Goal: Contribute content

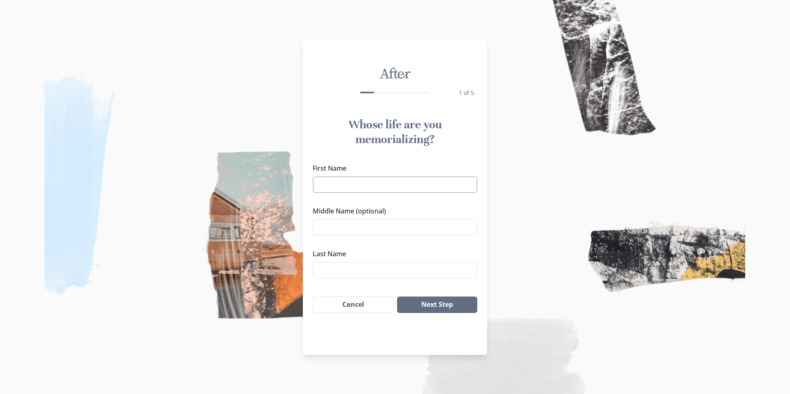
click at [339, 184] on input "First Name" at bounding box center [395, 185] width 165 height 16
type input "[PERSON_NAME]"
click at [389, 186] on input "[PERSON_NAME]" at bounding box center [395, 185] width 165 height 16
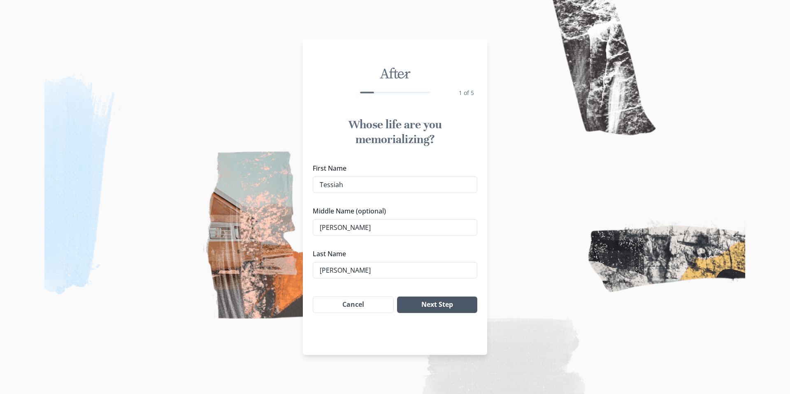
type input "Tessiah"
click at [422, 304] on button "Next Step" at bounding box center [437, 305] width 80 height 16
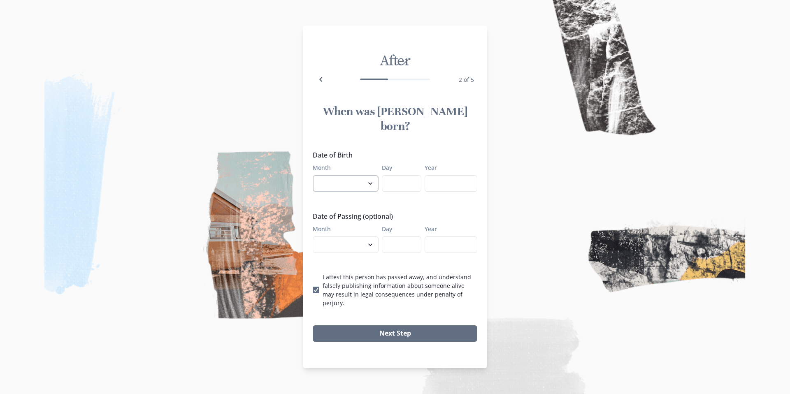
click at [361, 182] on select "January February March April May June July August September October November De…" at bounding box center [346, 183] width 66 height 16
select select "9"
click at [313, 175] on select "January February March April May June July August September October November De…" at bounding box center [346, 183] width 66 height 16
click at [398, 180] on input "Day" at bounding box center [402, 183] width 40 height 16
type input "16"
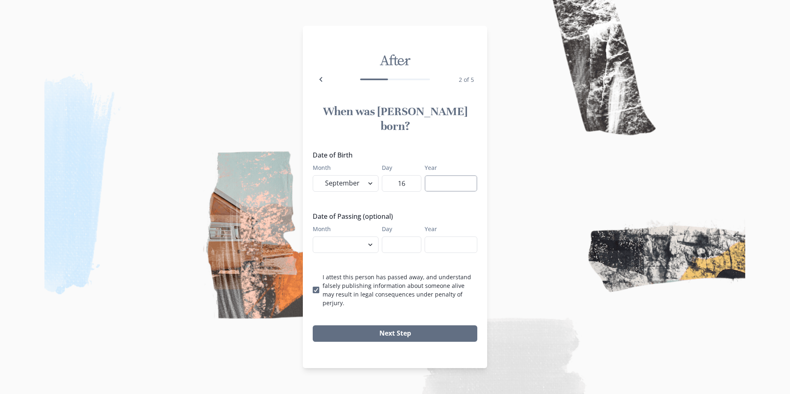
click at [438, 178] on input "Year" at bounding box center [451, 183] width 53 height 16
type input "2025"
click at [363, 239] on select "January February March April May June July August September October November De…" at bounding box center [346, 245] width 66 height 16
select select "9"
click at [313, 237] on select "January February March April May June July August September October November De…" at bounding box center [346, 245] width 66 height 16
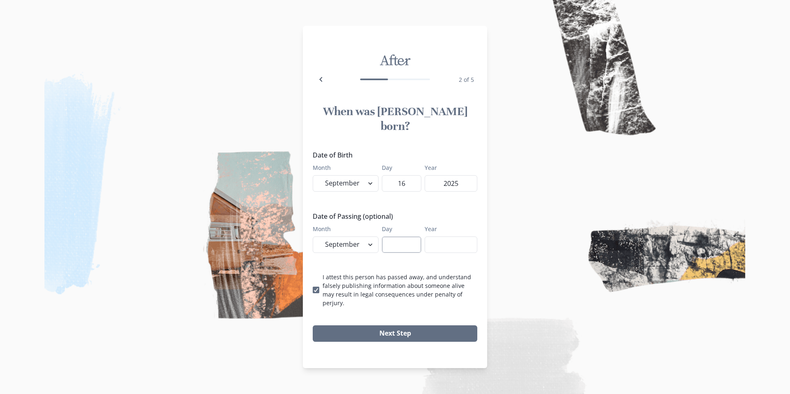
click at [402, 242] on input "Day" at bounding box center [402, 245] width 40 height 16
type input "16"
click at [438, 241] on input "Year" at bounding box center [451, 245] width 53 height 16
type input "2025"
click at [392, 325] on button "Next Step" at bounding box center [395, 333] width 165 height 16
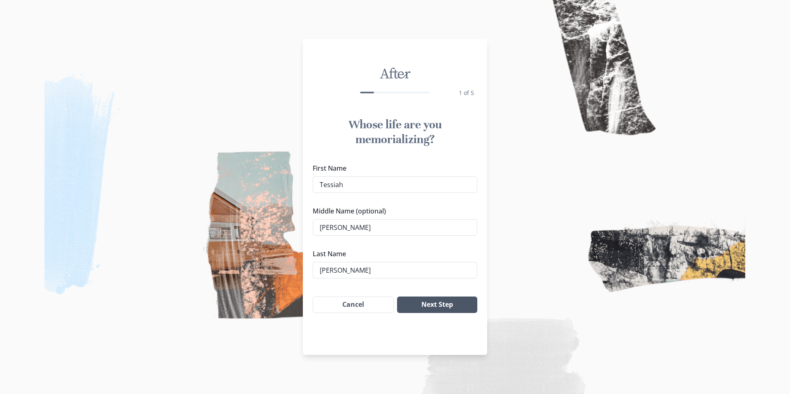
click at [433, 305] on button "Next Step" at bounding box center [437, 305] width 80 height 16
select select "9"
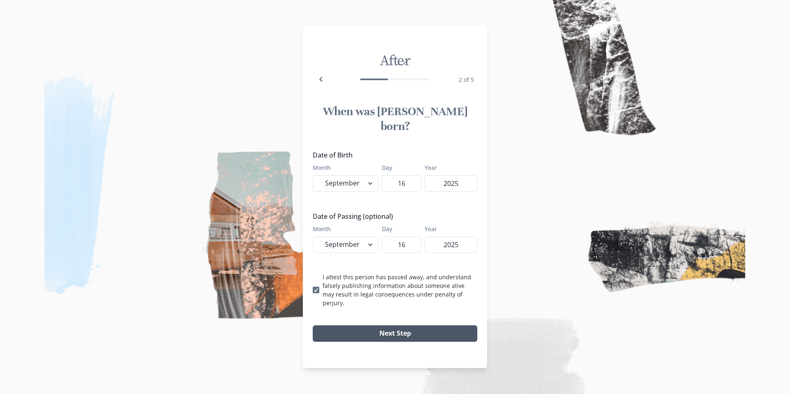
click at [382, 325] on button "Next Step" at bounding box center [395, 333] width 165 height 16
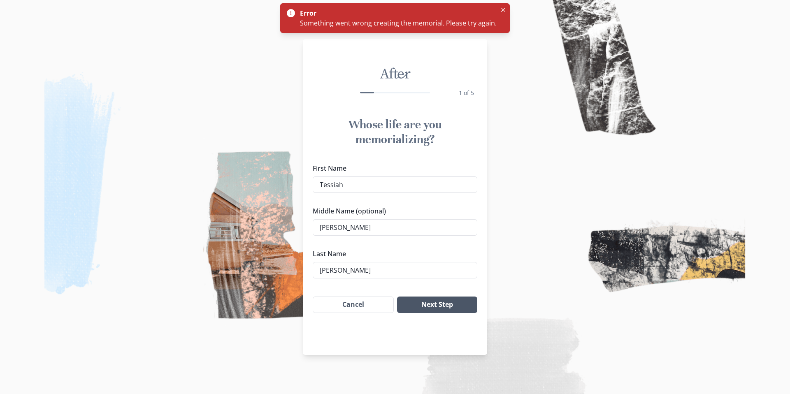
click at [419, 300] on button "Next Step" at bounding box center [437, 305] width 80 height 16
select select "9"
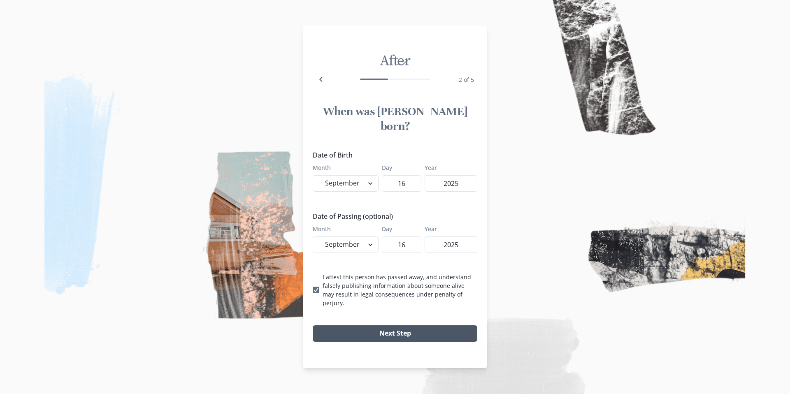
click at [372, 325] on button "Next Step" at bounding box center [395, 333] width 165 height 16
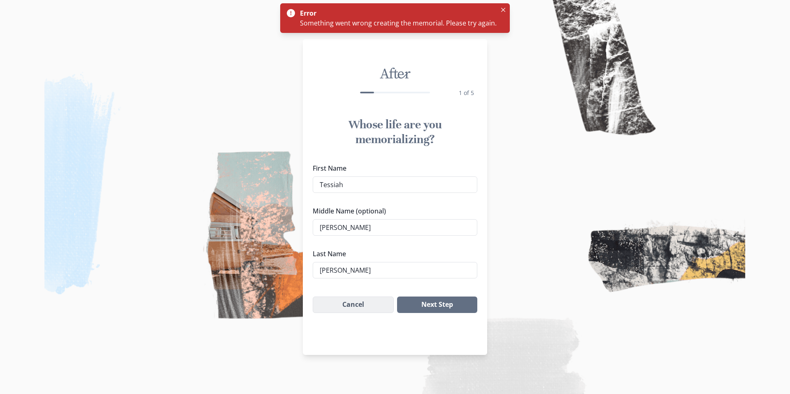
click at [375, 303] on button "Cancel" at bounding box center [353, 305] width 81 height 16
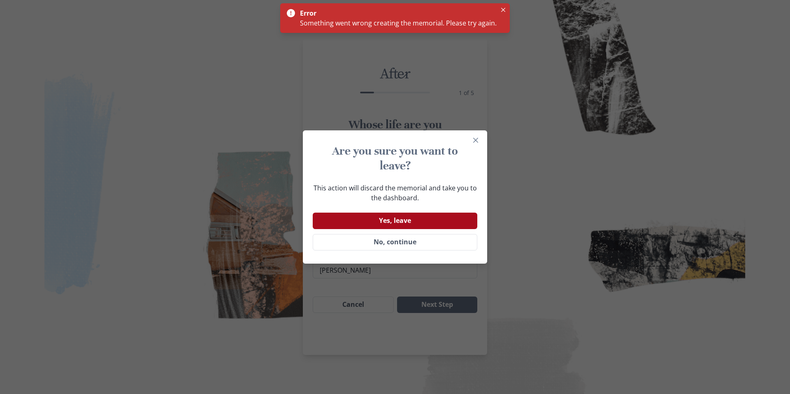
click at [408, 218] on button "Yes, leave" at bounding box center [395, 221] width 165 height 16
